Goal: Transaction & Acquisition: Download file/media

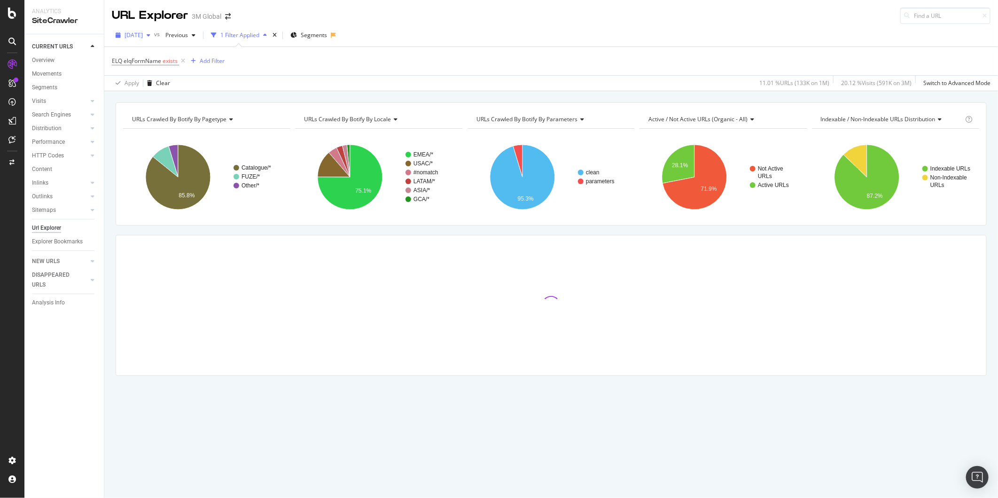
click at [143, 32] on span "[DATE]" at bounding box center [134, 35] width 18 height 8
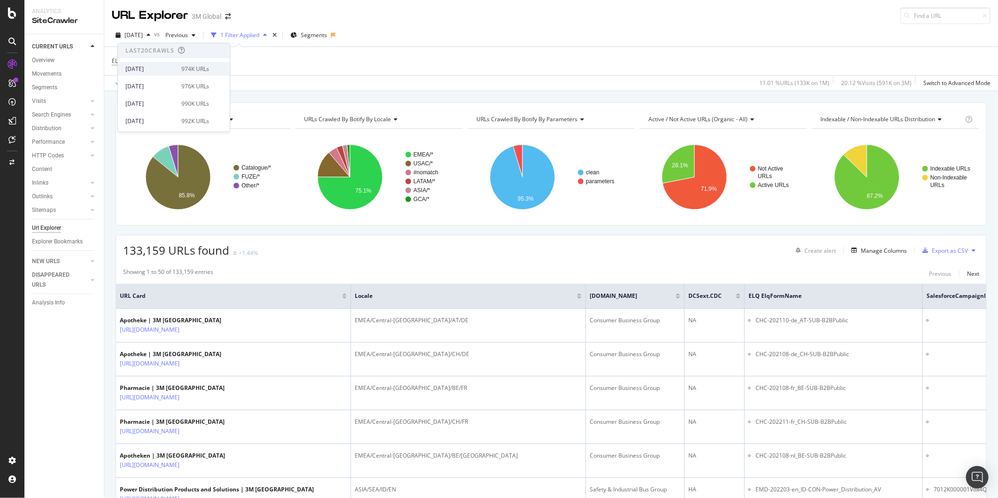
click at [148, 68] on div "[DATE]" at bounding box center [150, 69] width 50 height 8
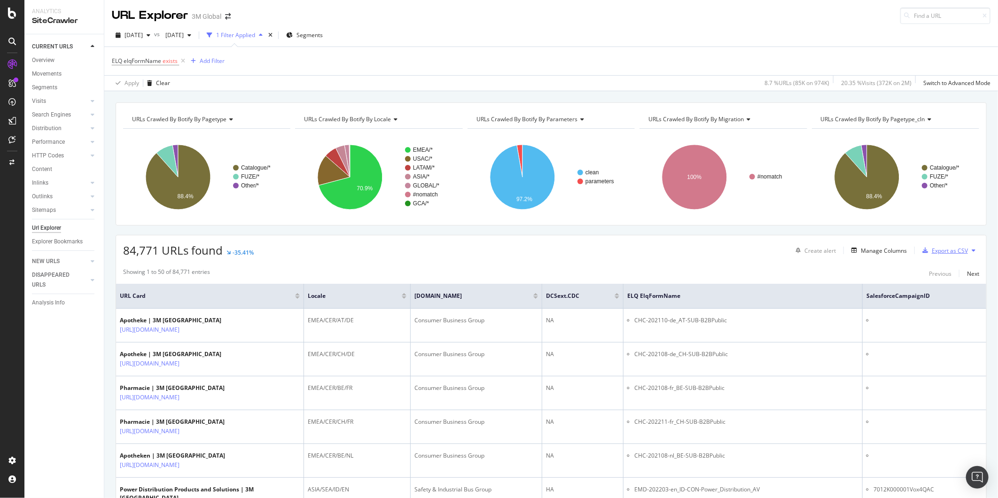
click at [941, 250] on div "Export as CSV" at bounding box center [950, 251] width 36 height 8
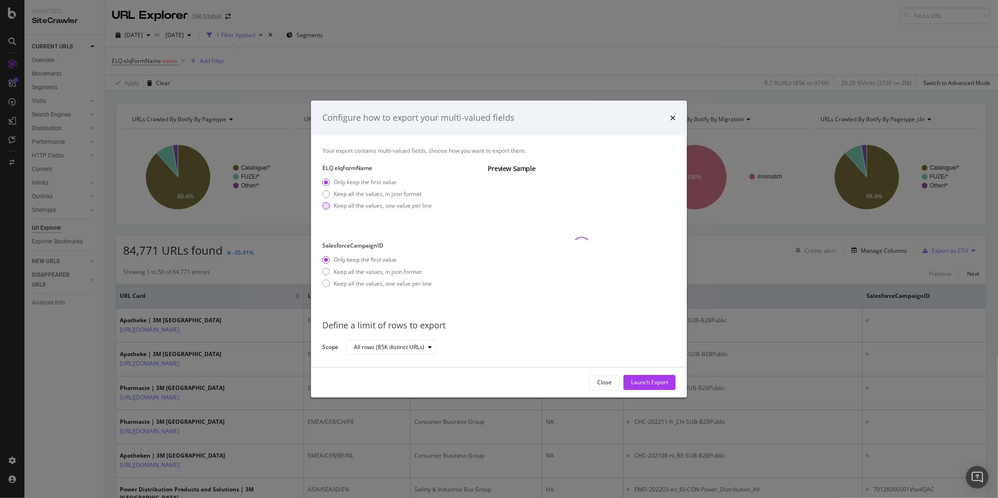
click at [388, 208] on div "Keep all the values, one value per line" at bounding box center [383, 206] width 98 height 8
click at [407, 266] on div "Keep all the values, in json format" at bounding box center [378, 268] width 88 height 8
click at [419, 348] on div "All rows (85K distinct URLs)" at bounding box center [389, 347] width 70 height 6
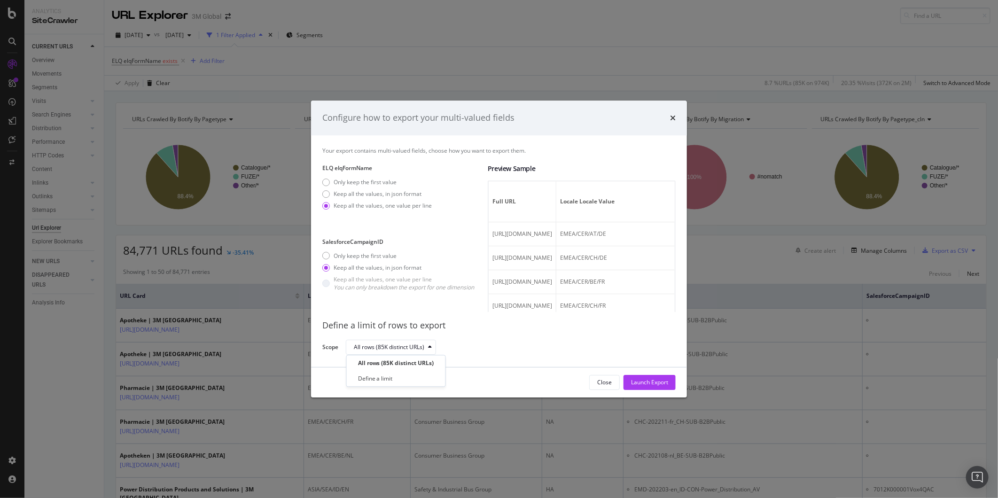
click at [463, 346] on div "All rows (85K distinct URLs)" at bounding box center [507, 347] width 322 height 16
click at [631, 383] on div "Launch Export" at bounding box center [649, 382] width 37 height 8
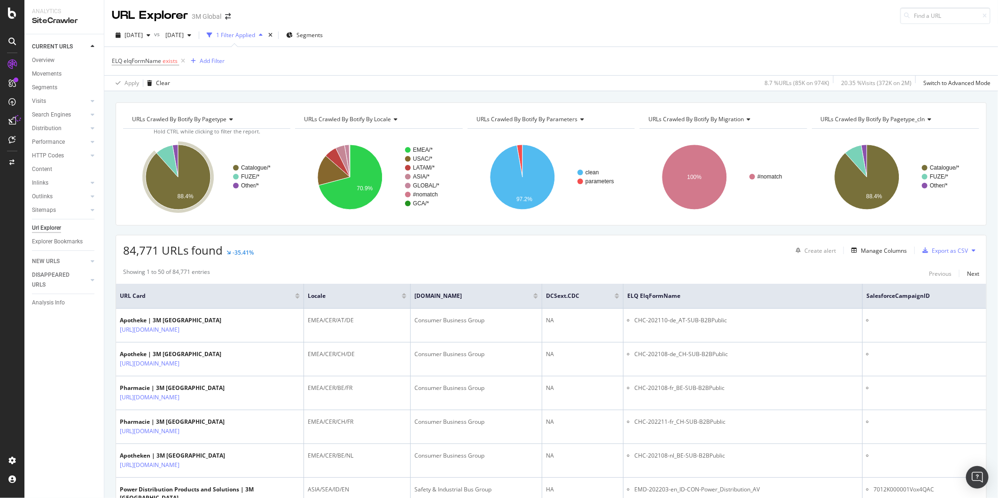
click at [12, 81] on icon at bounding box center [12, 83] width 8 height 8
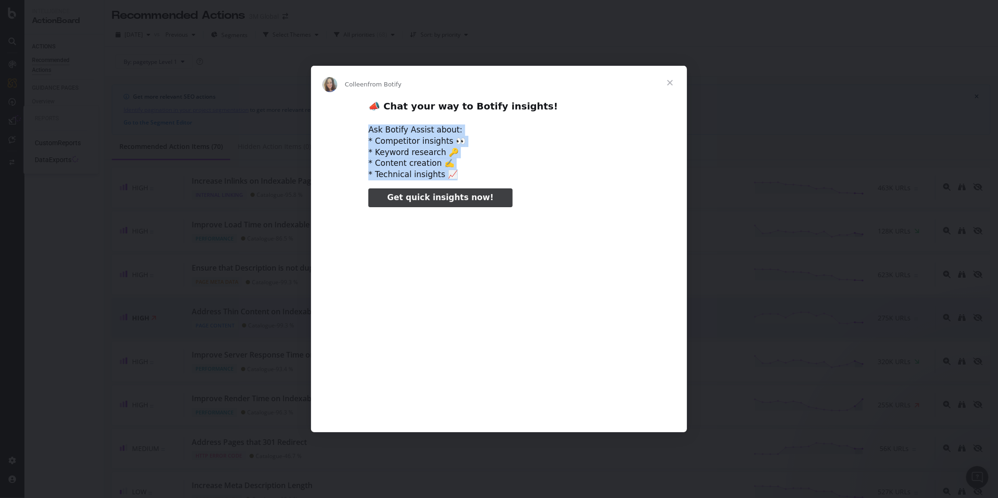
drag, startPoint x: 370, startPoint y: 129, endPoint x: 448, endPoint y: 182, distance: 94.5
click at [448, 182] on div "📣 Chat your way to Botify insights! Ask Botify Assist about: * Competitor insig…" at bounding box center [499, 262] width 376 height 325
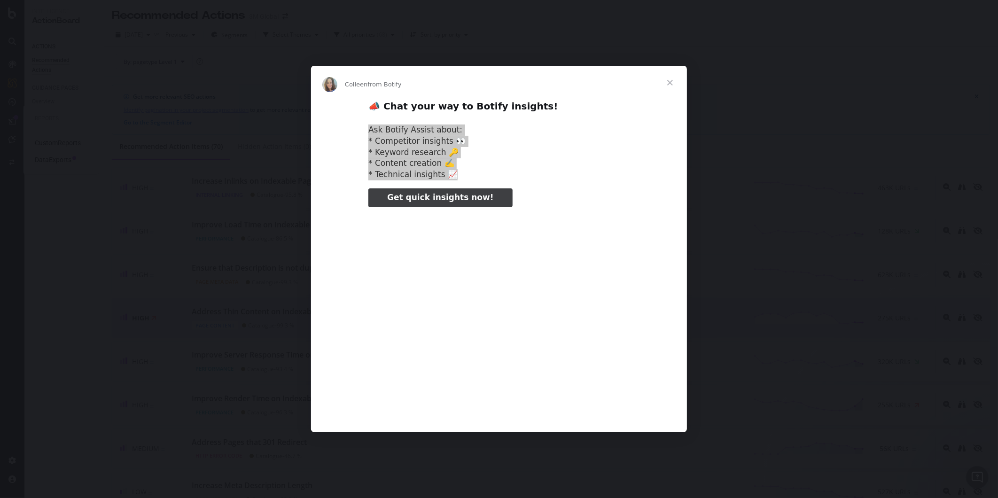
type input "611835"
click at [830, 188] on div "Intercom messenger" at bounding box center [499, 249] width 998 height 498
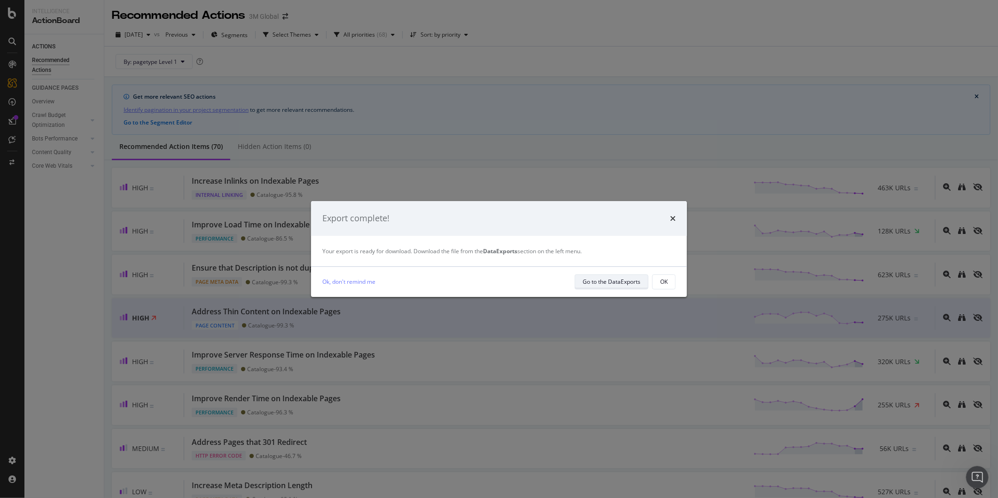
click at [631, 281] on div "Go to the DataExports" at bounding box center [612, 282] width 58 height 8
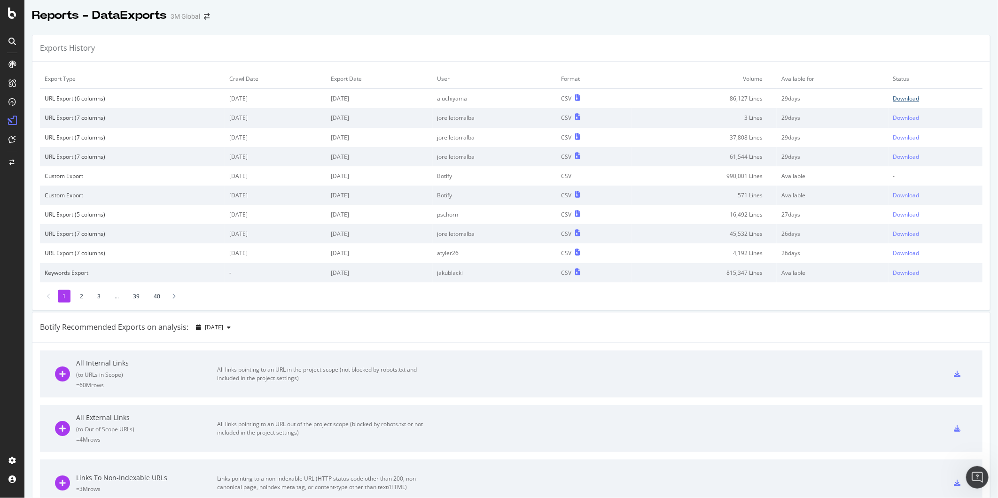
click at [907, 101] on div "Download" at bounding box center [906, 98] width 26 height 8
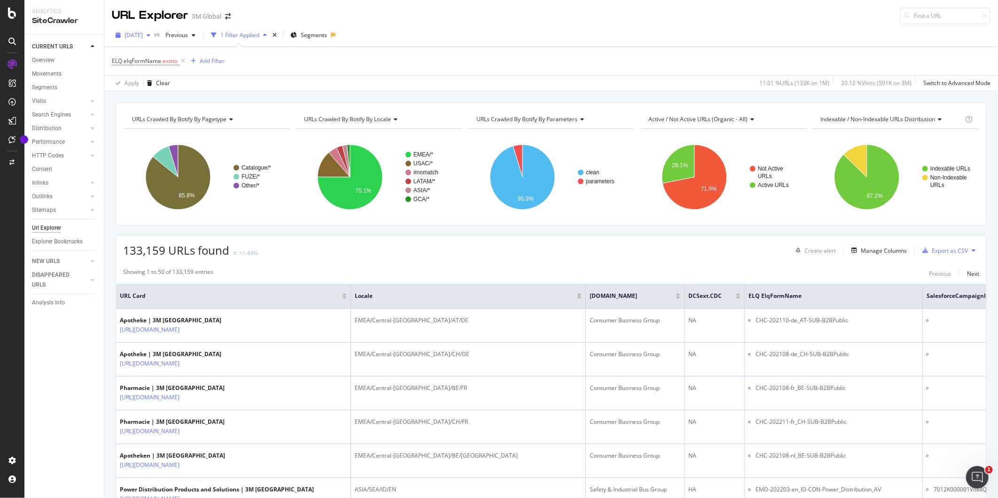
click at [150, 35] on icon "button" at bounding box center [149, 35] width 4 height 6
click at [152, 71] on div "[DATE]" at bounding box center [150, 69] width 50 height 8
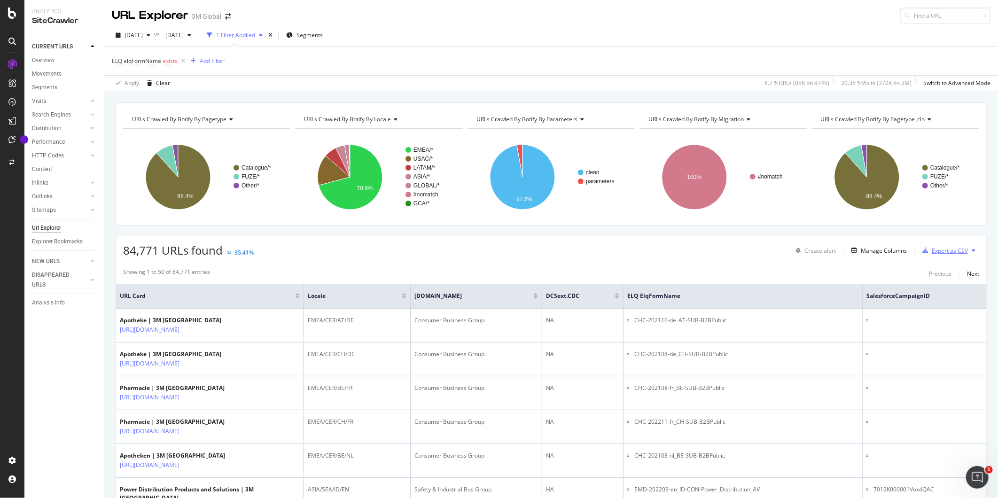
click at [942, 253] on div "Export as CSV" at bounding box center [950, 251] width 36 height 8
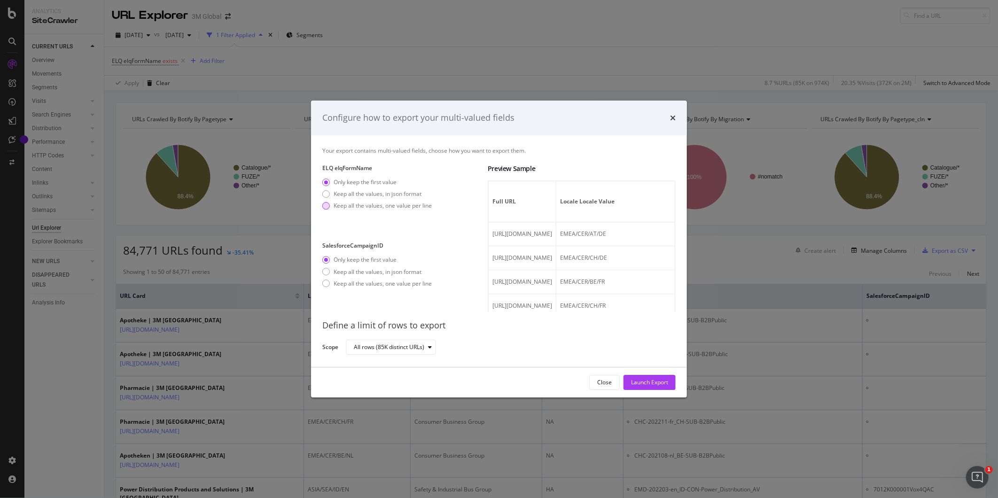
click at [377, 205] on div "Keep all the values, one value per line" at bounding box center [383, 206] width 98 height 8
click at [647, 382] on div "Launch Export" at bounding box center [649, 382] width 37 height 8
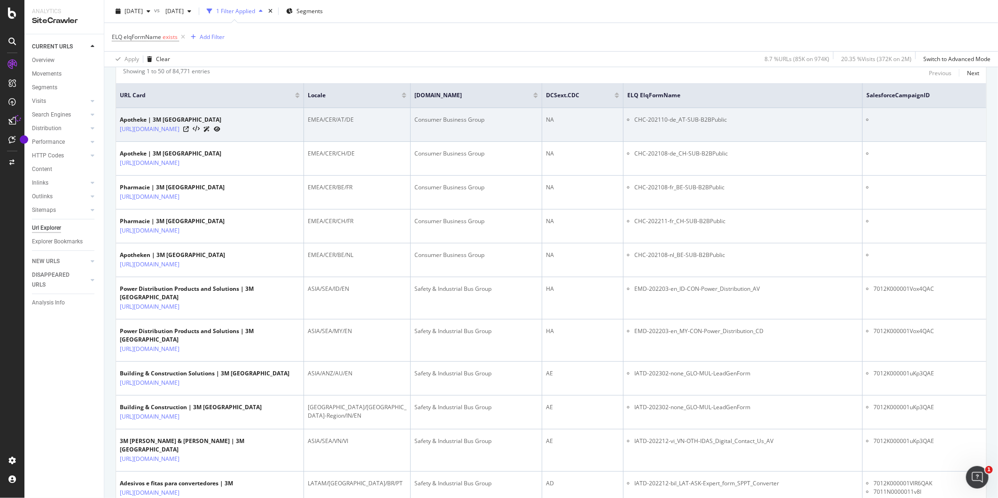
scroll to position [365, 0]
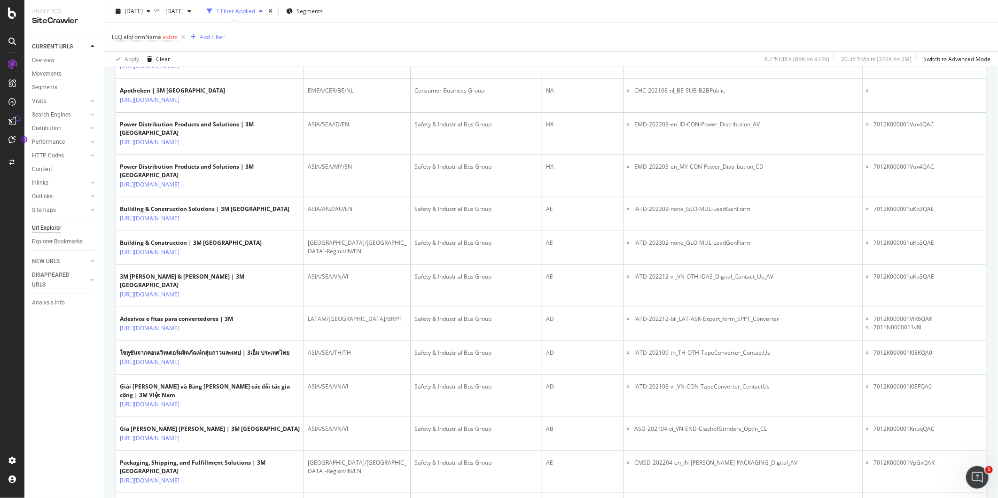
click at [8, 256] on div at bounding box center [12, 255] width 23 height 396
click at [44, 156] on div "DataExports" at bounding box center [53, 160] width 37 height 9
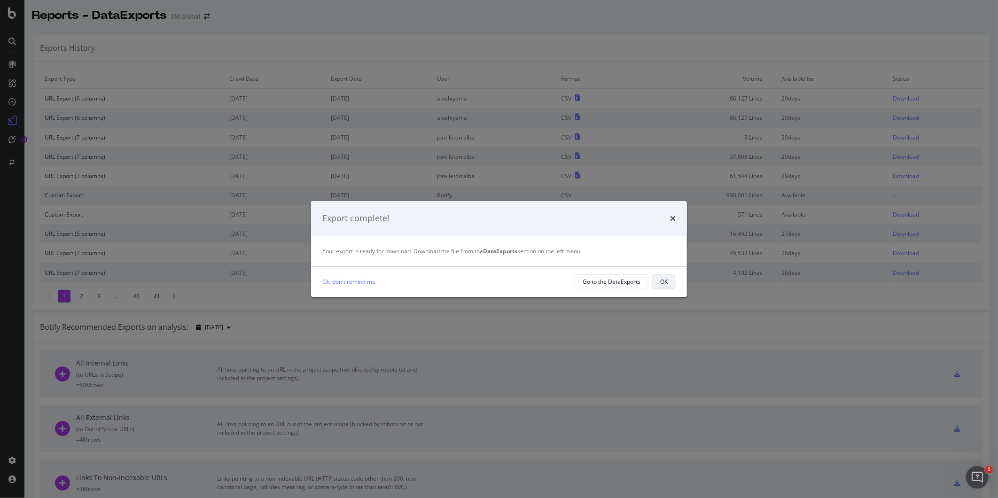
click at [669, 276] on button "OK" at bounding box center [663, 281] width 23 height 15
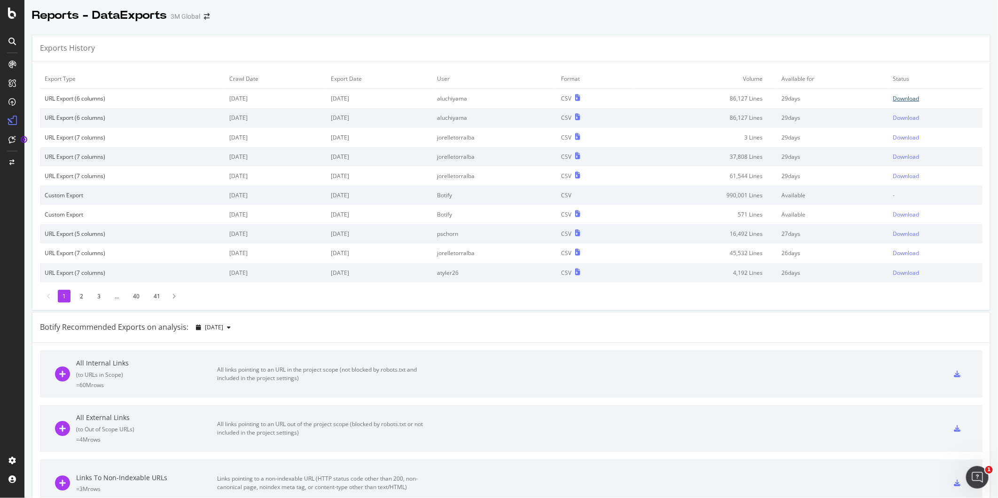
click at [894, 100] on div "Download" at bounding box center [906, 98] width 26 height 8
click at [967, 21] on div "Reports - DataExports 3M Global" at bounding box center [511, 11] width 974 height 23
